Goal: Task Accomplishment & Management: Manage account settings

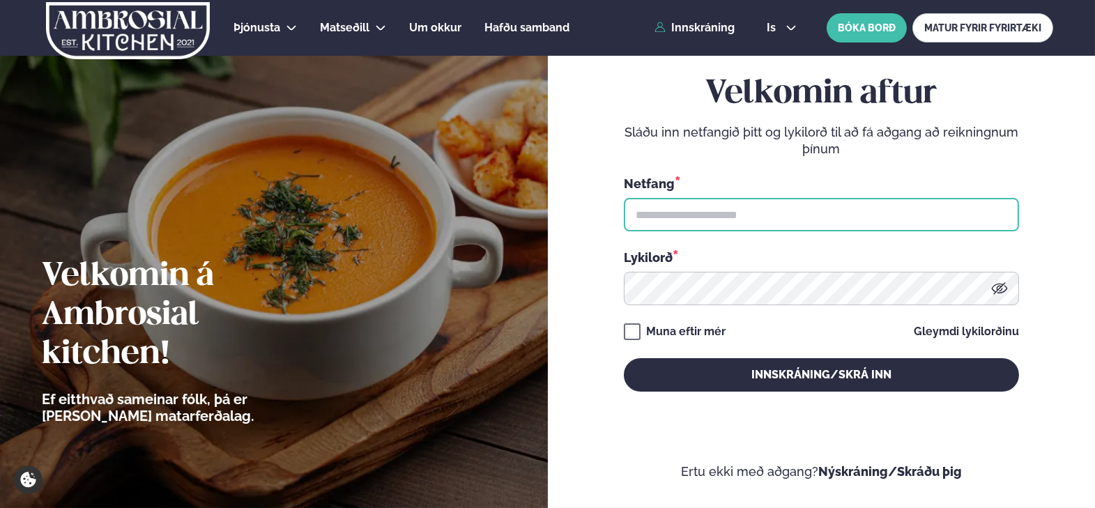
click at [843, 219] on input "text" at bounding box center [821, 214] width 395 height 33
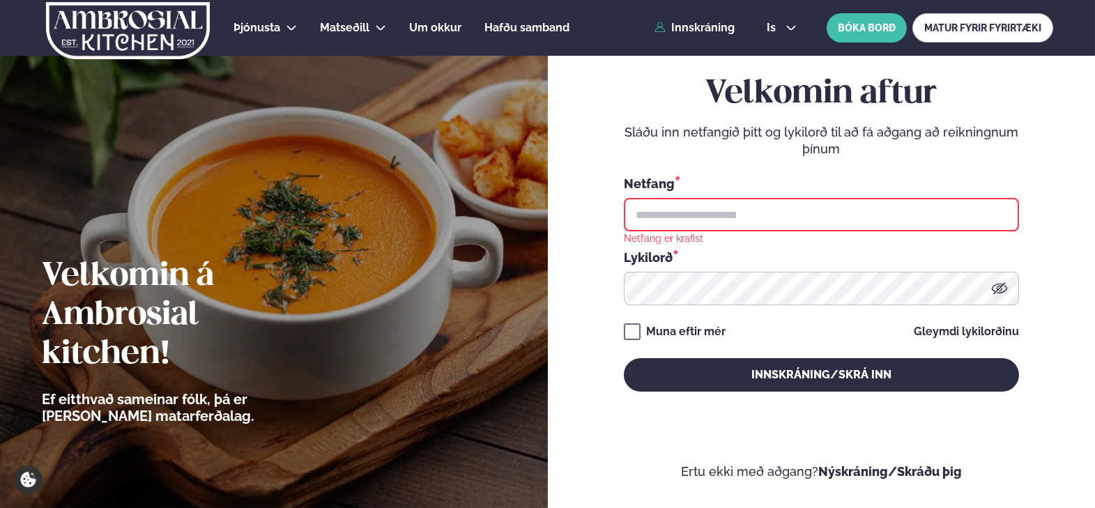
type input "**********"
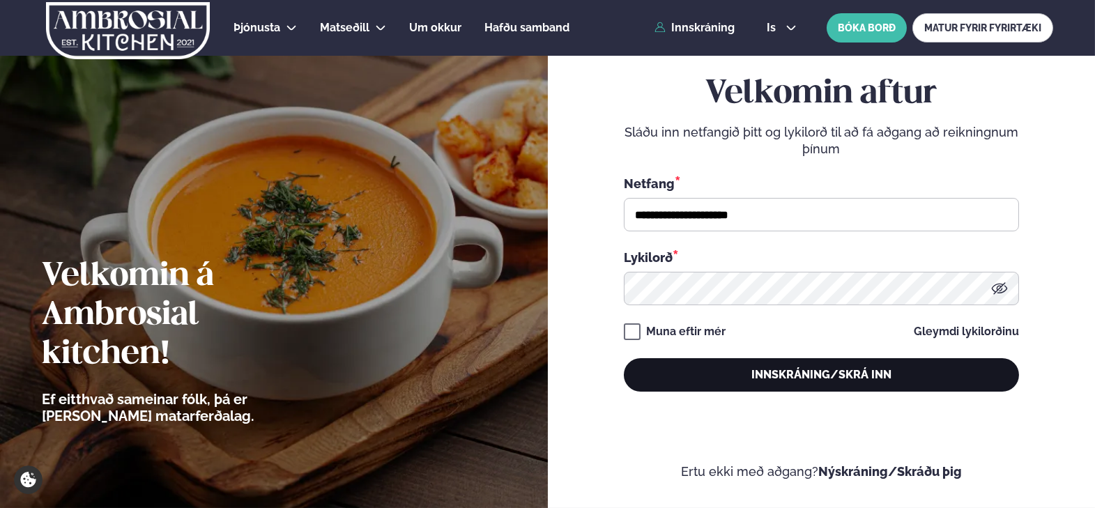
click at [805, 385] on button "Innskráning/Skrá inn" at bounding box center [821, 374] width 395 height 33
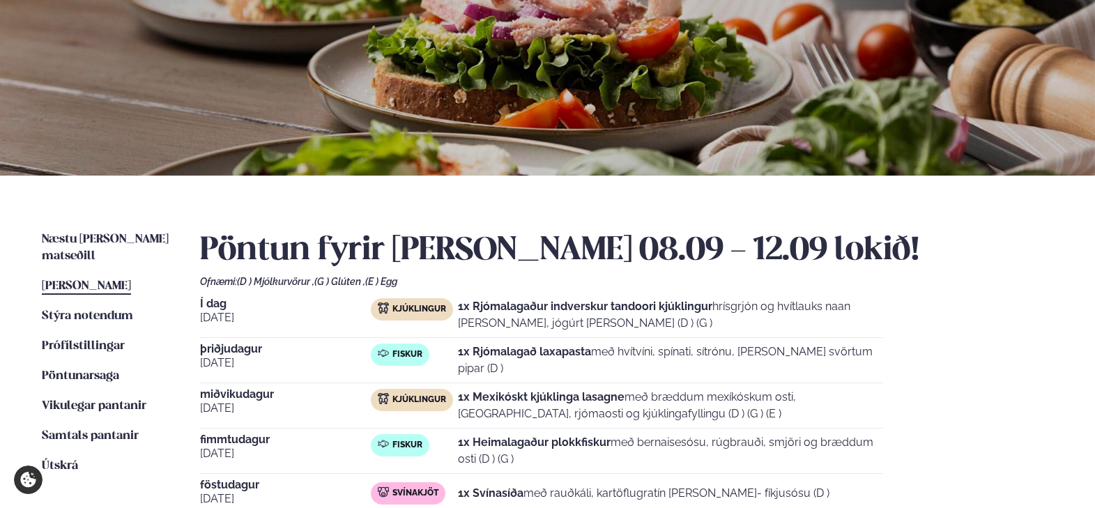
scroll to position [279, 0]
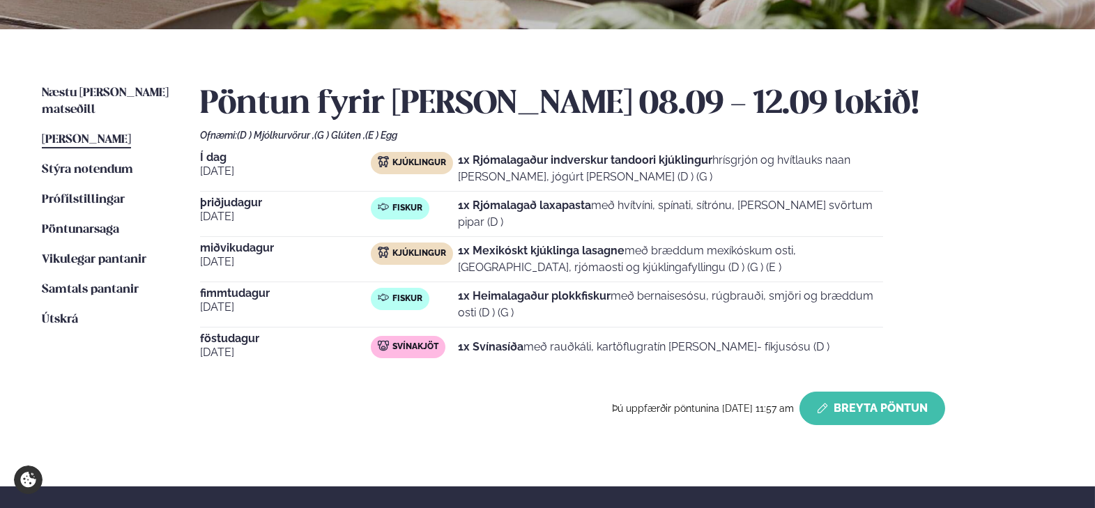
click at [904, 406] on button "Breyta Pöntun" at bounding box center [873, 408] width 146 height 33
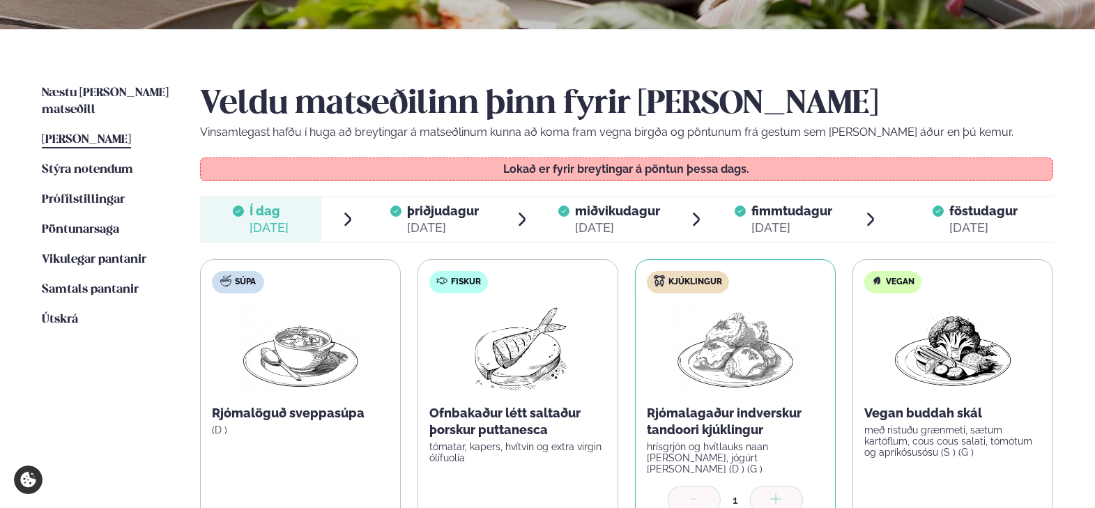
click at [420, 220] on div "[DATE]" at bounding box center [443, 228] width 72 height 17
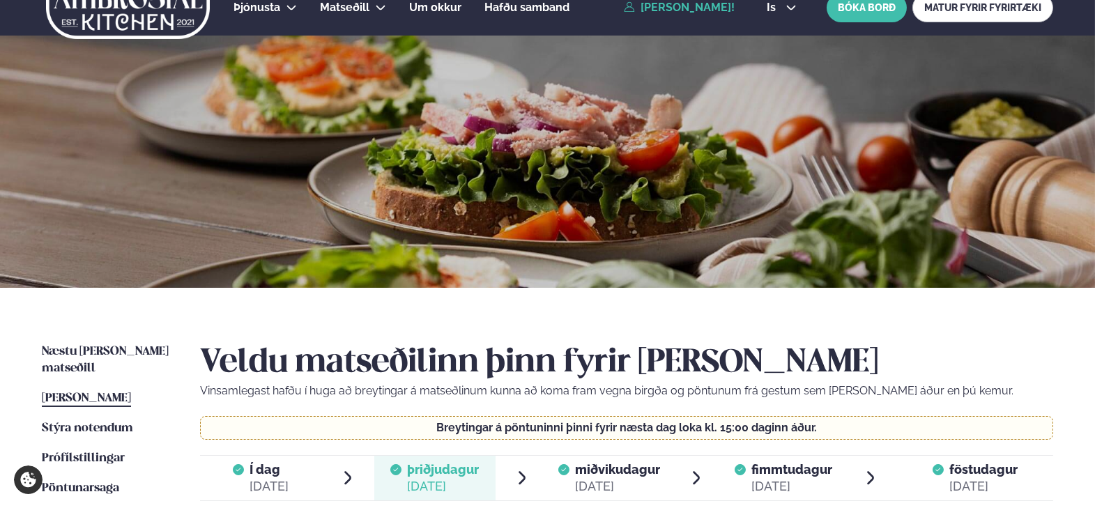
scroll to position [0, 0]
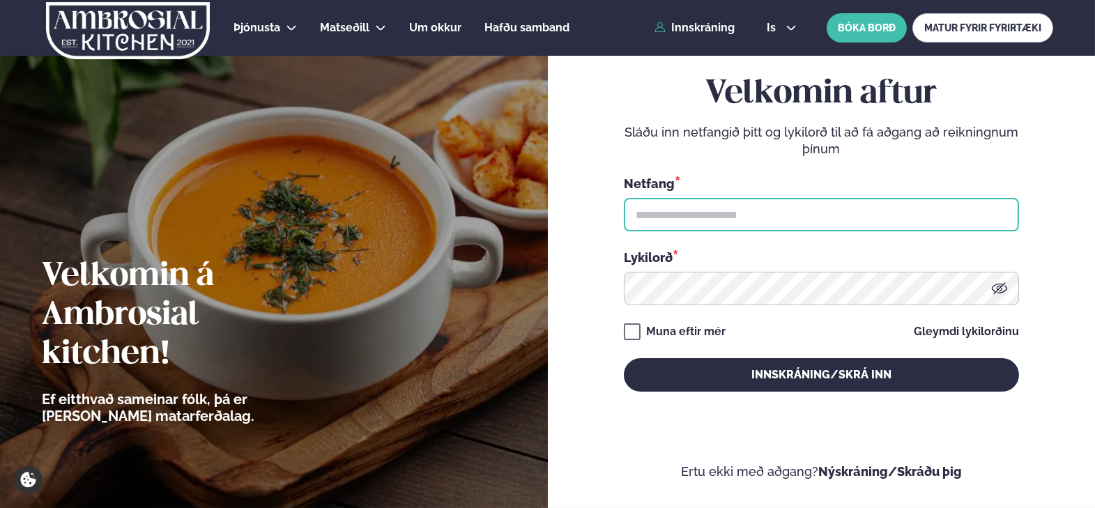
click at [813, 219] on input "text" at bounding box center [821, 214] width 395 height 33
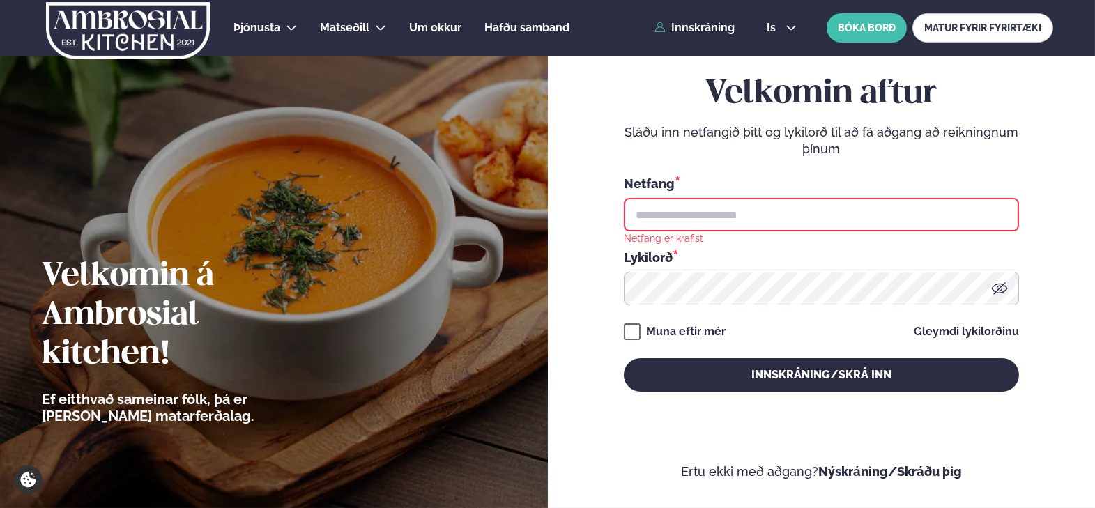
type input "**********"
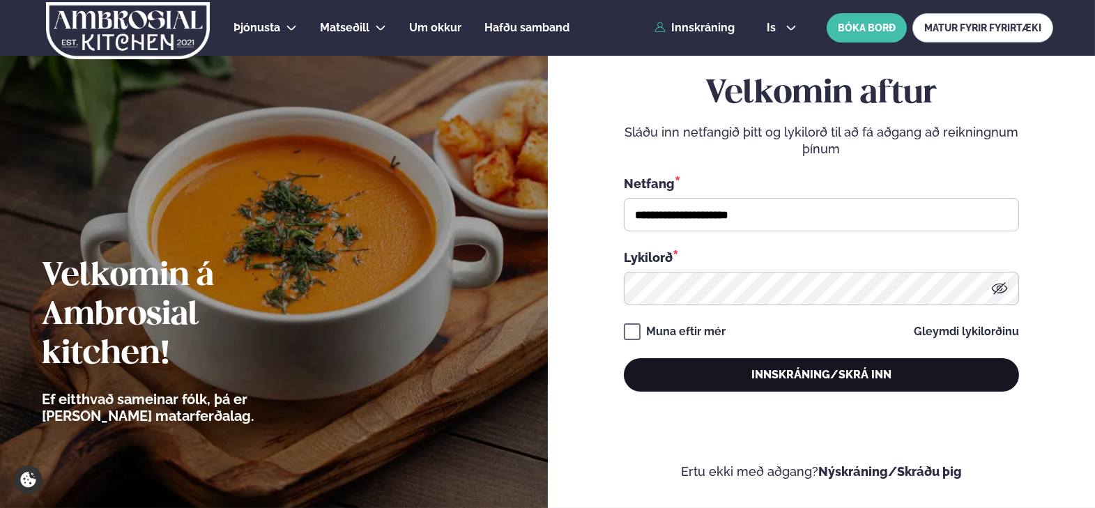
click at [860, 384] on button "Innskráning/Skrá inn" at bounding box center [821, 374] width 395 height 33
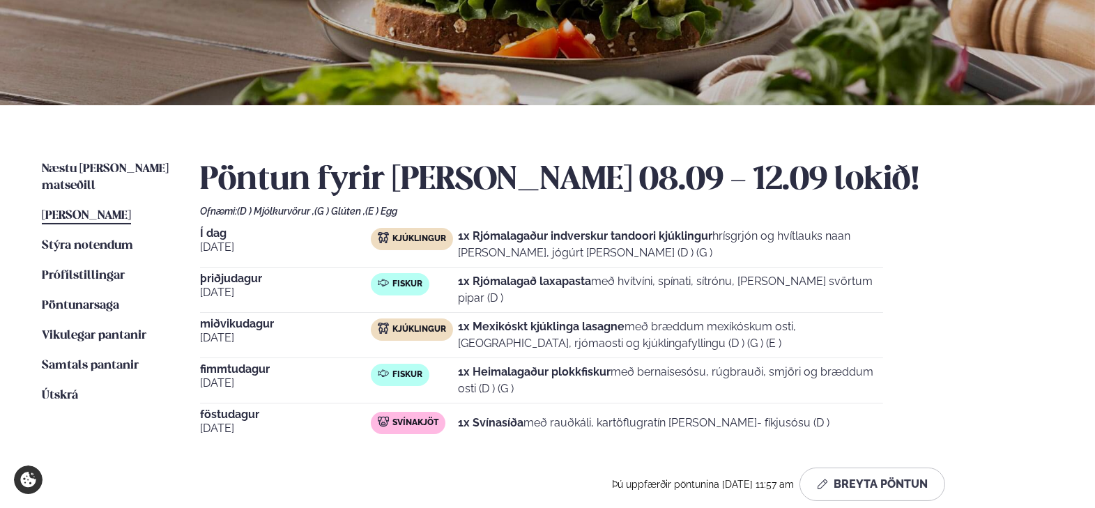
scroll to position [209, 0]
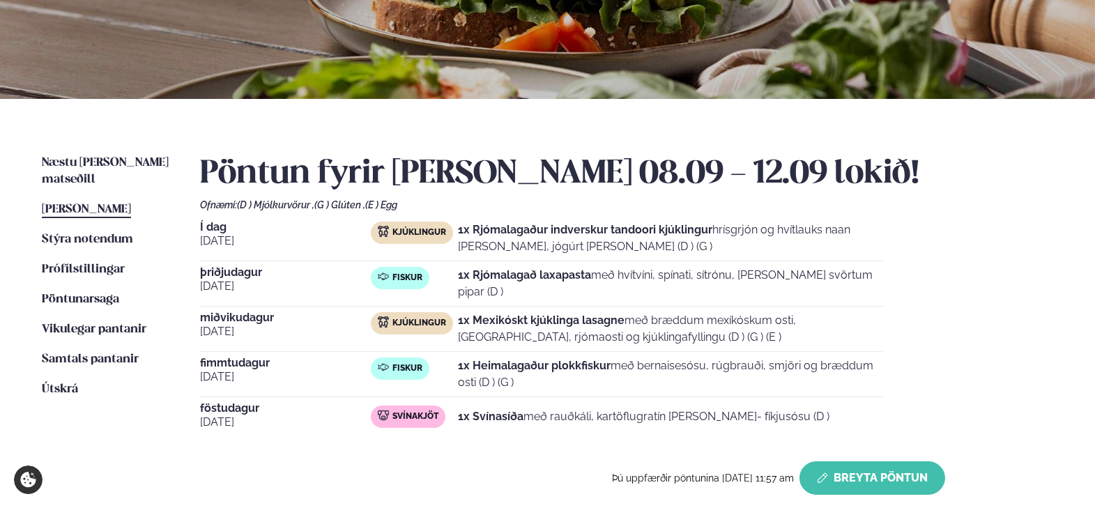
click at [888, 471] on button "Breyta Pöntun" at bounding box center [873, 477] width 146 height 33
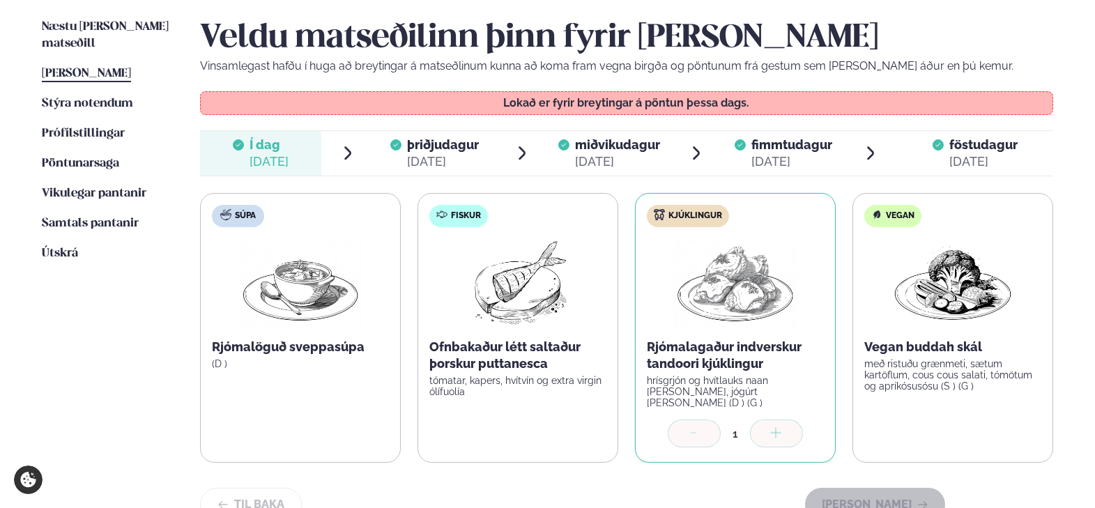
scroll to position [418, 0]
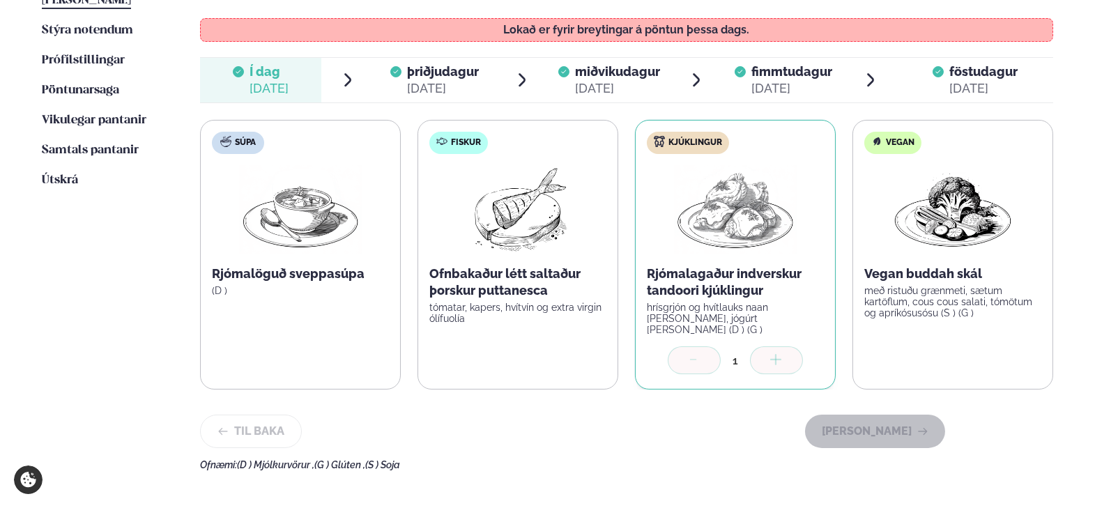
click at [410, 72] on span "þriðjudagur" at bounding box center [443, 71] width 72 height 15
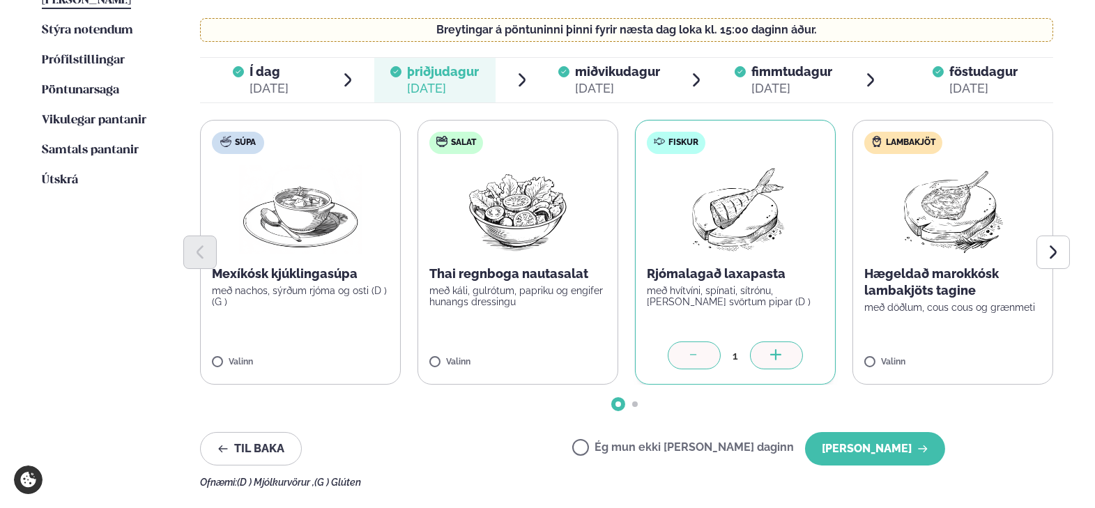
click at [631, 450] on label "Ég mun ekki [PERSON_NAME] daginn" at bounding box center [683, 449] width 222 height 15
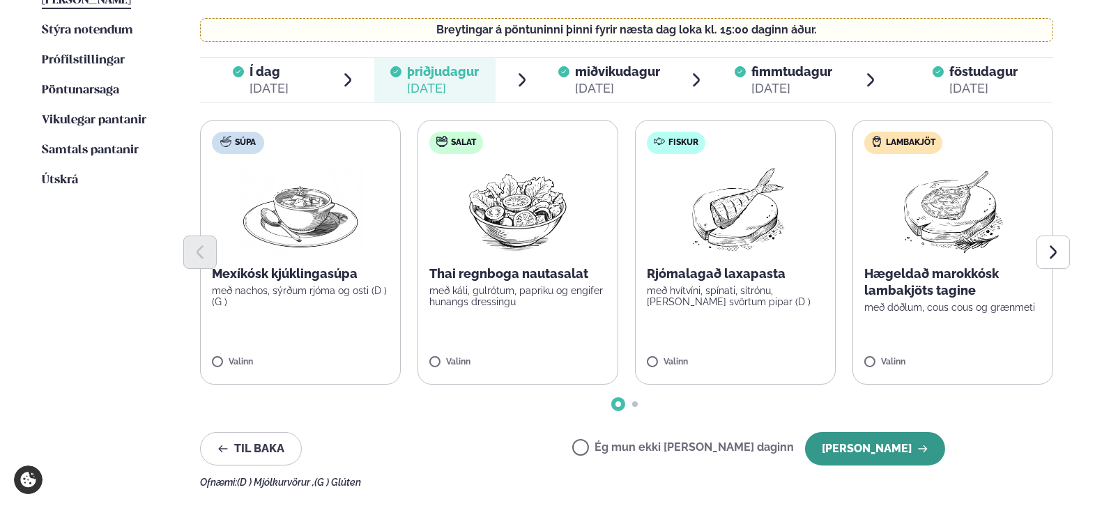
click at [911, 445] on button "[PERSON_NAME]" at bounding box center [875, 448] width 140 height 33
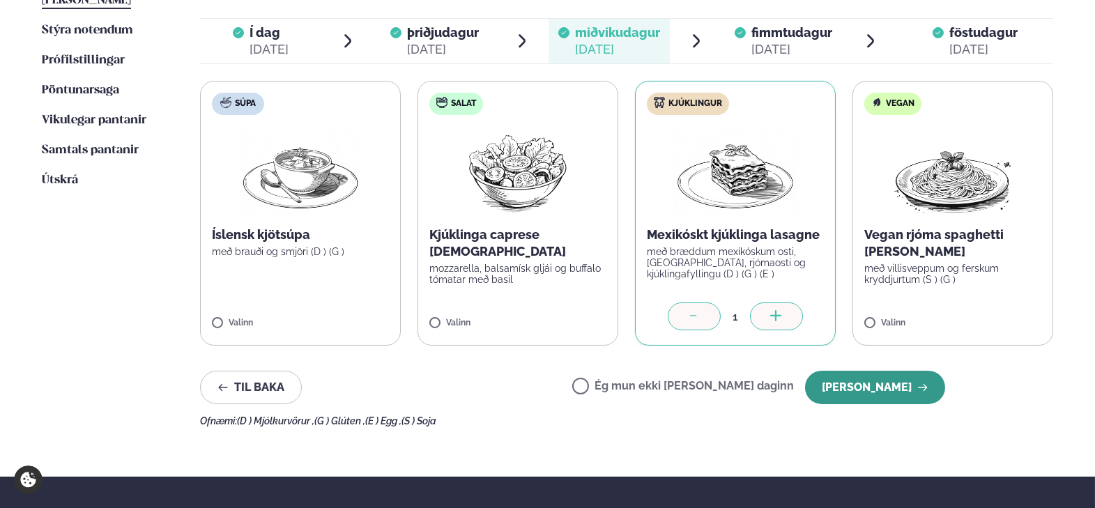
click at [924, 395] on button "[PERSON_NAME]" at bounding box center [875, 387] width 140 height 33
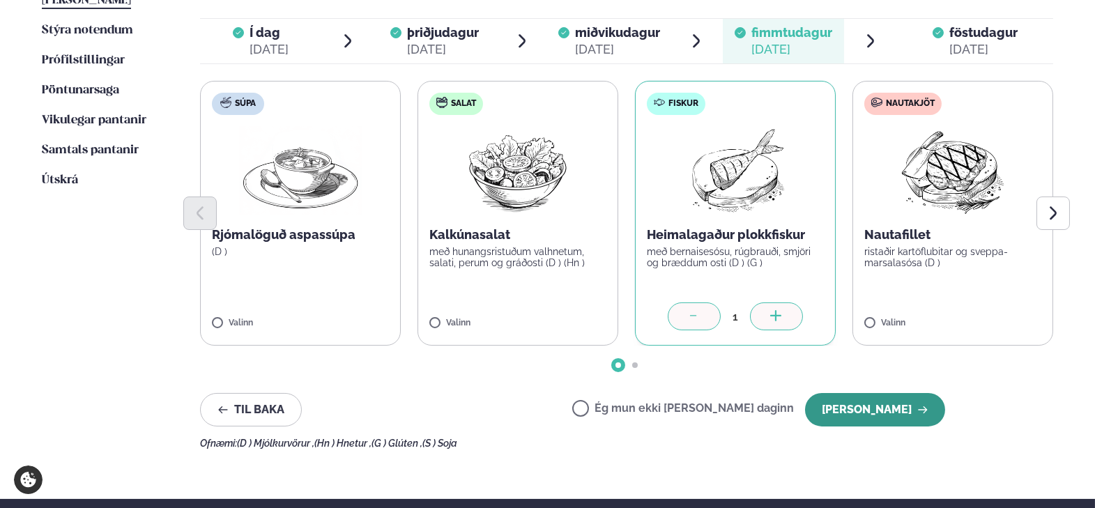
click at [926, 406] on icon "button" at bounding box center [922, 409] width 11 height 11
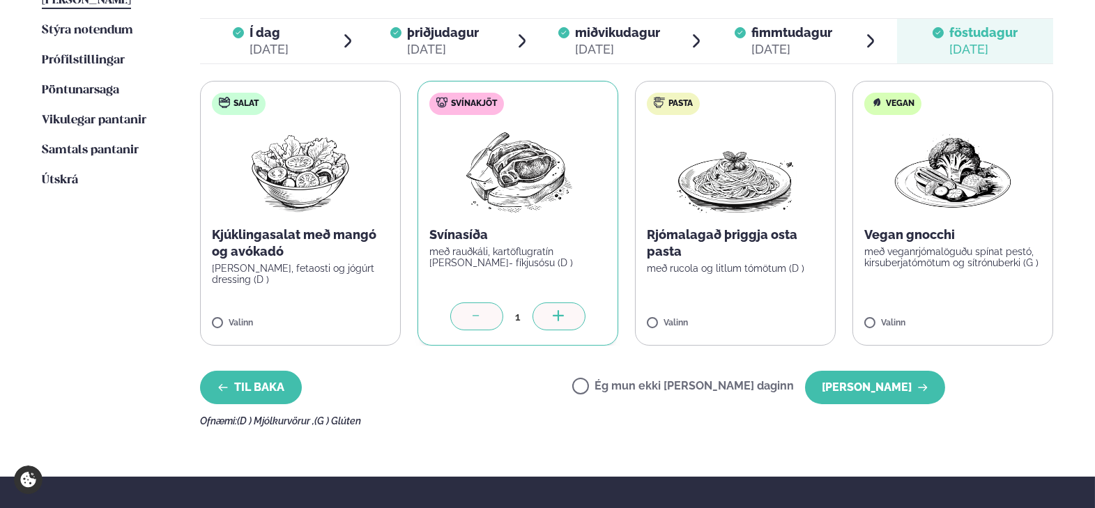
click at [266, 374] on button "Til baka" at bounding box center [251, 387] width 102 height 33
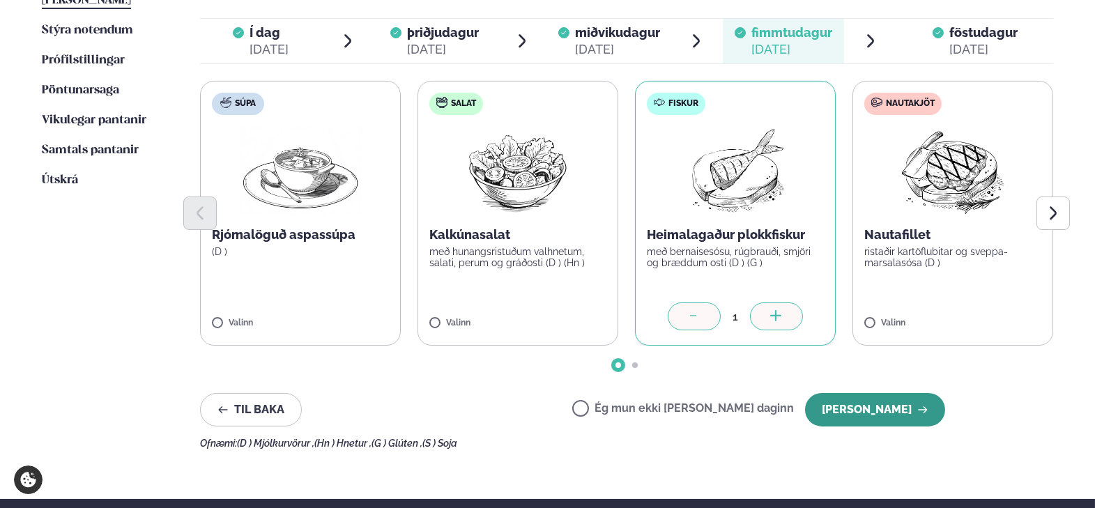
click at [867, 416] on button "[PERSON_NAME]" at bounding box center [875, 409] width 140 height 33
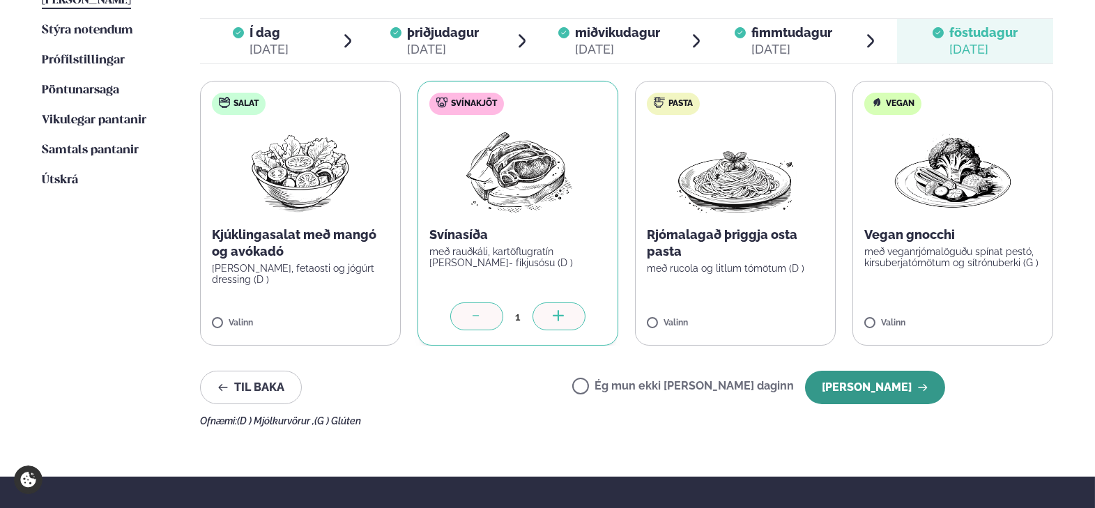
click at [869, 396] on button "[PERSON_NAME]" at bounding box center [875, 387] width 140 height 33
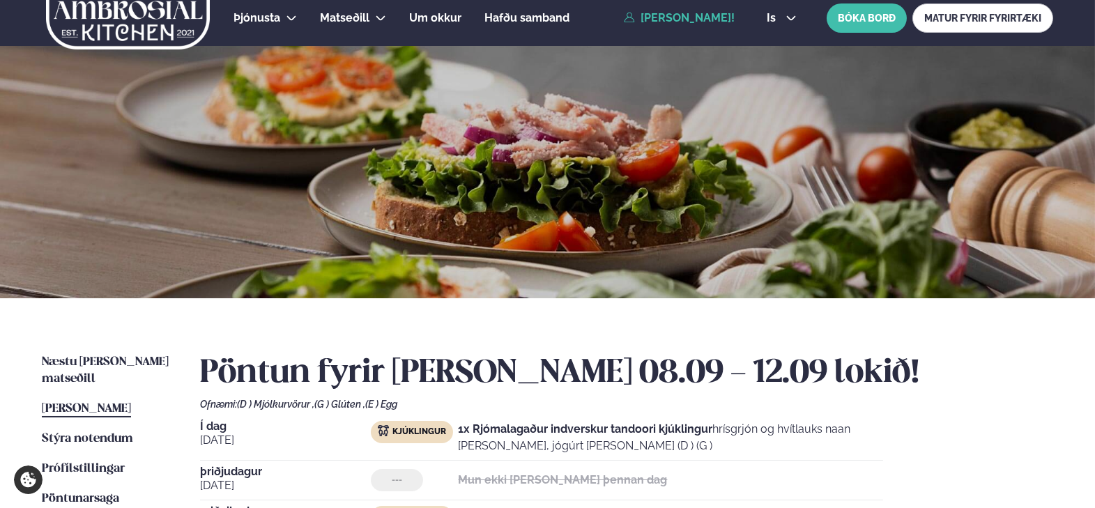
scroll to position [0, 0]
